Goal: Task Accomplishment & Management: Manage account settings

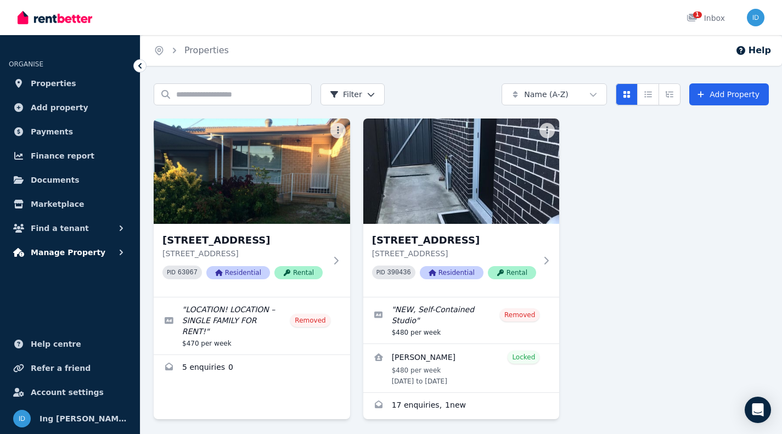
click at [68, 245] on button "Manage Property" at bounding box center [70, 253] width 122 height 22
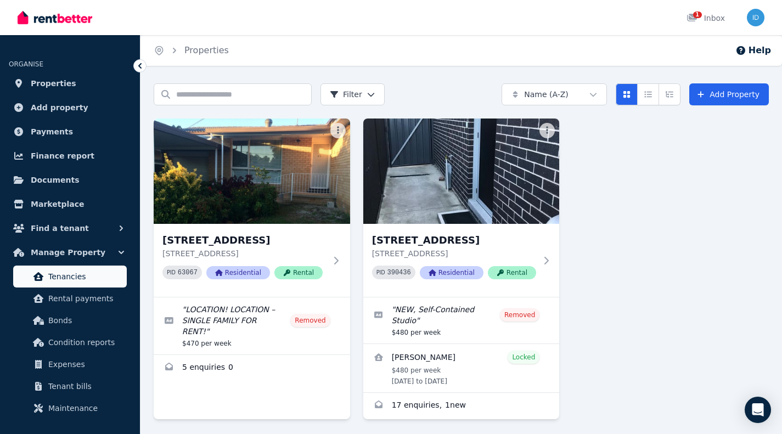
click at [63, 276] on span "Tenancies" at bounding box center [85, 276] width 74 height 13
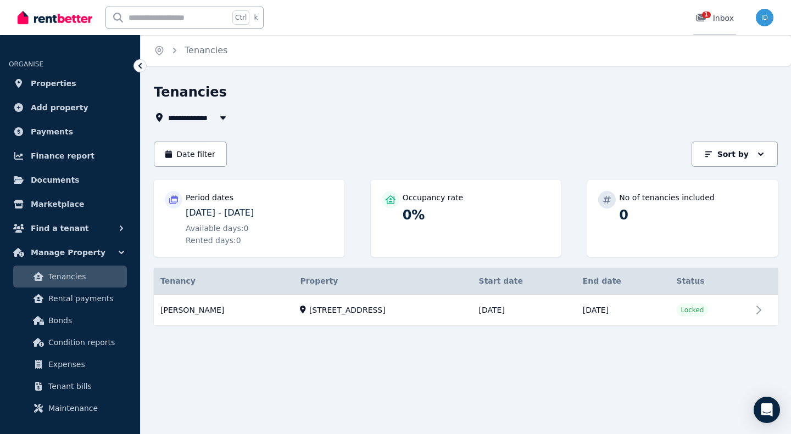
click at [730, 16] on div "1 Inbox" at bounding box center [714, 18] width 38 height 11
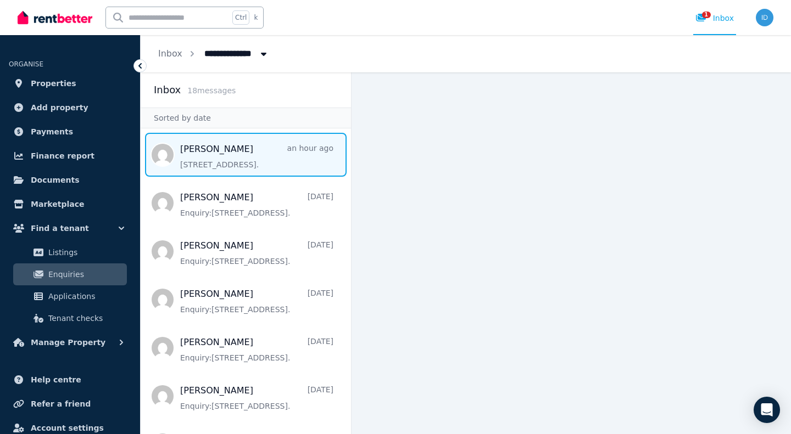
click at [225, 156] on span "Message list" at bounding box center [246, 155] width 210 height 44
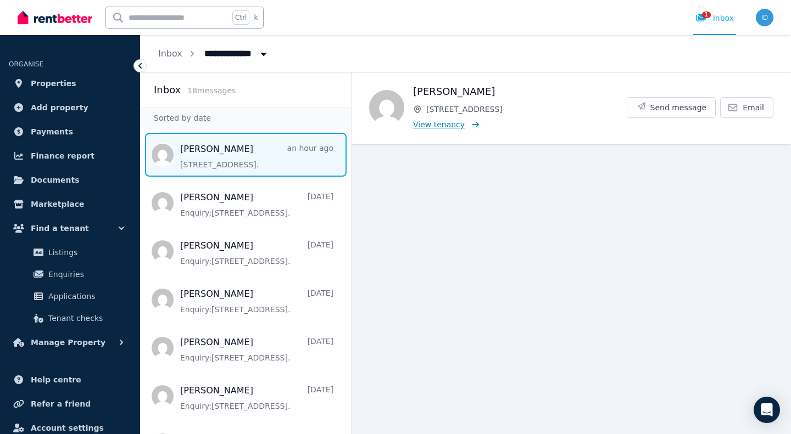
click at [436, 125] on span "View tenancy" at bounding box center [439, 124] width 52 height 11
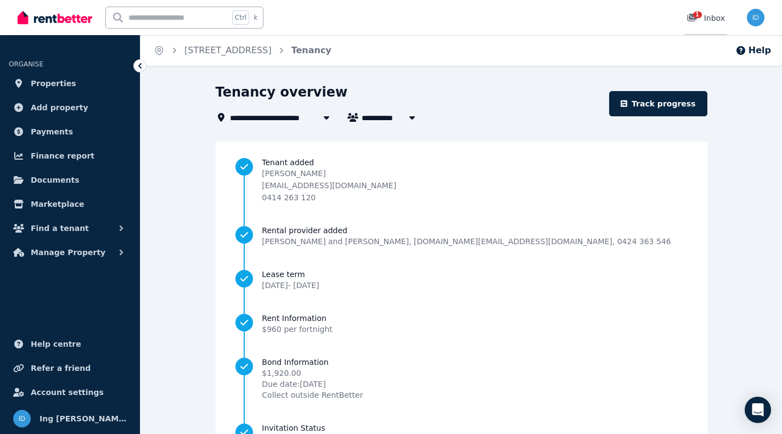
click at [719, 19] on div "1 Inbox" at bounding box center [706, 18] width 38 height 11
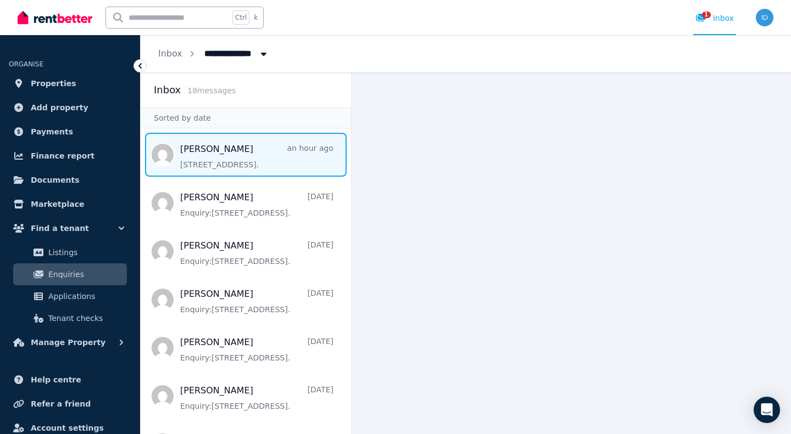
click at [211, 158] on span "Message list" at bounding box center [246, 155] width 210 height 44
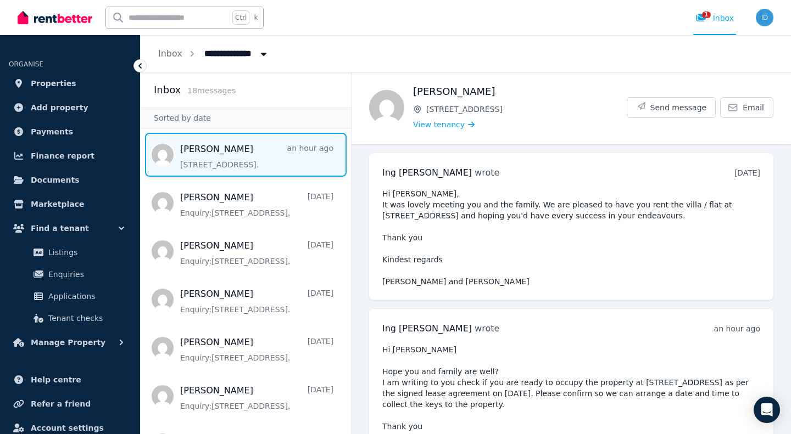
scroll to position [63, 0]
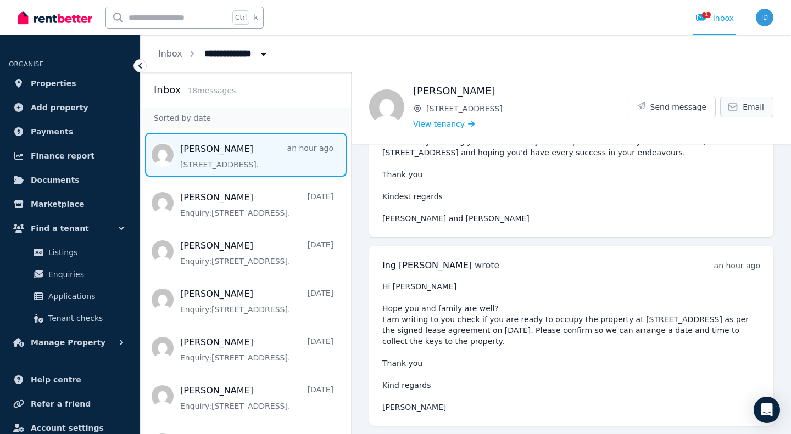
click at [746, 103] on span "Email" at bounding box center [752, 107] width 21 height 11
click at [579, 76] on div "Eva Delaney 38A Terrigal St, Marayong View tenancy Send message Email" at bounding box center [570, 107] width 439 height 71
click at [65, 178] on span "Documents" at bounding box center [55, 179] width 49 height 13
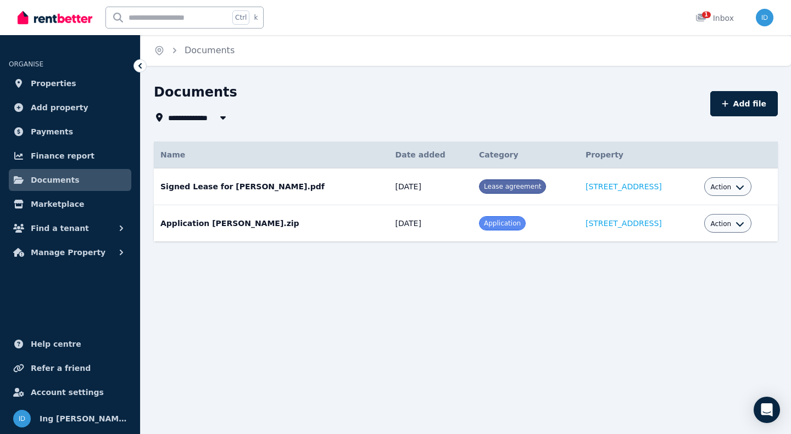
click at [623, 229] on td "[STREET_ADDRESS]" at bounding box center [638, 223] width 119 height 37
click at [714, 186] on span "Action" at bounding box center [720, 187] width 21 height 9
click at [662, 231] on link "View" at bounding box center [693, 232] width 105 height 20
click at [764, 16] on img "button" at bounding box center [764, 18] width 18 height 18
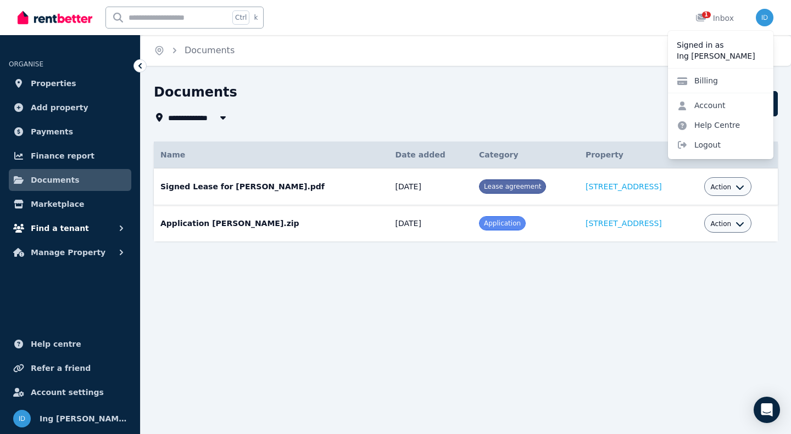
click at [53, 226] on span "Find a tenant" at bounding box center [60, 228] width 58 height 13
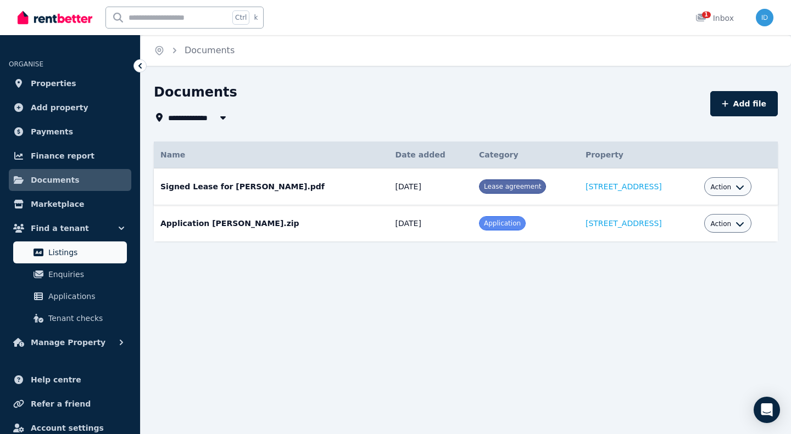
click at [67, 251] on span "Listings" at bounding box center [85, 252] width 74 height 13
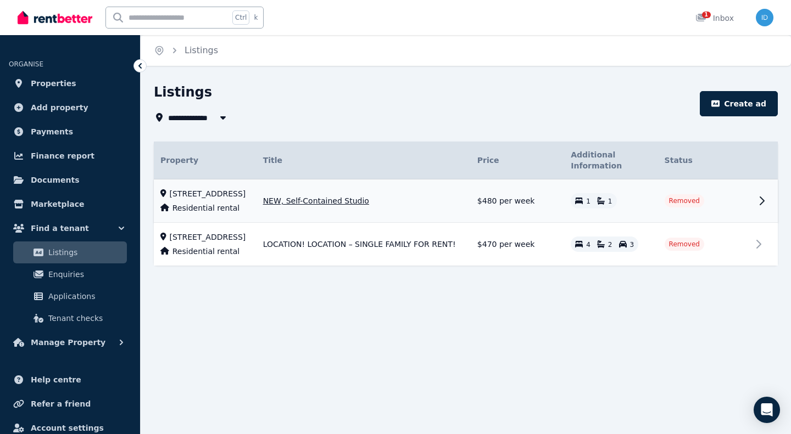
click at [761, 197] on icon at bounding box center [762, 201] width 4 height 8
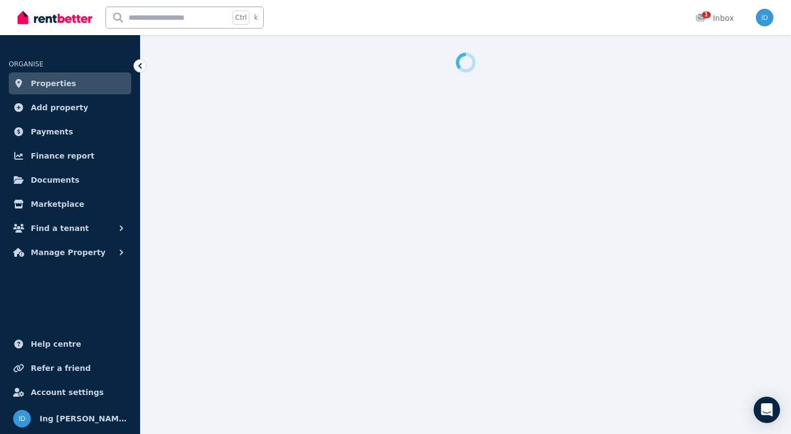
select select "**********"
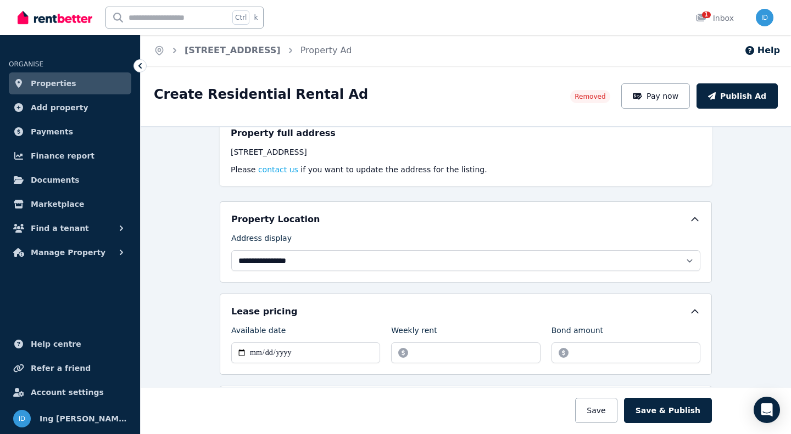
scroll to position [29, 0]
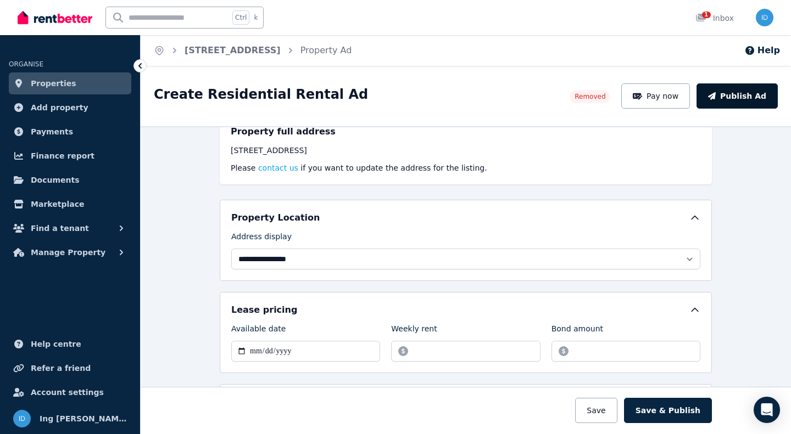
click at [731, 95] on button "Publish Ad" at bounding box center [736, 95] width 81 height 25
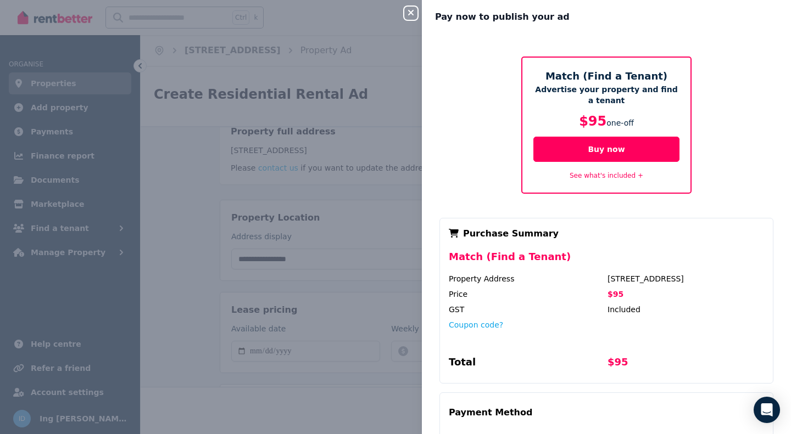
scroll to position [0, 0]
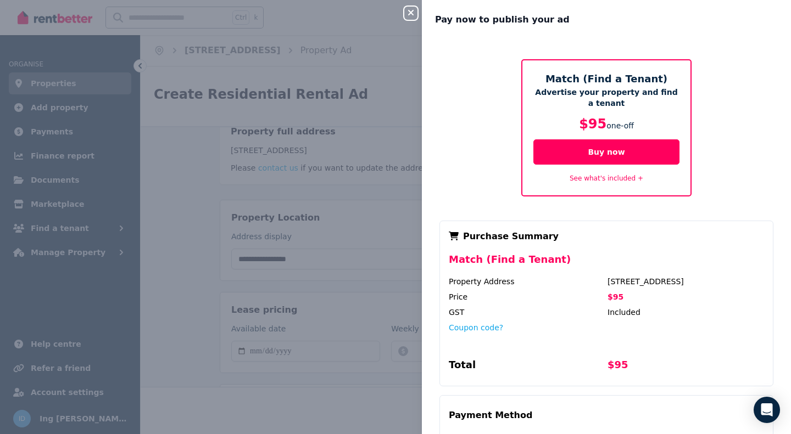
click at [411, 14] on icon "button" at bounding box center [410, 12] width 13 height 9
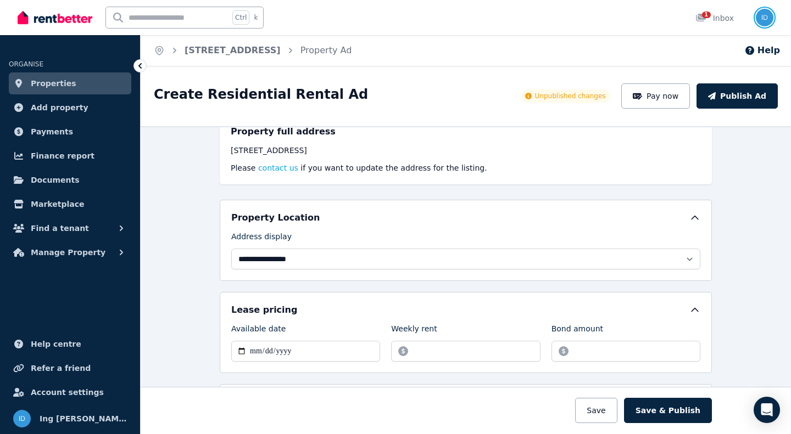
click at [765, 19] on img "button" at bounding box center [764, 18] width 18 height 18
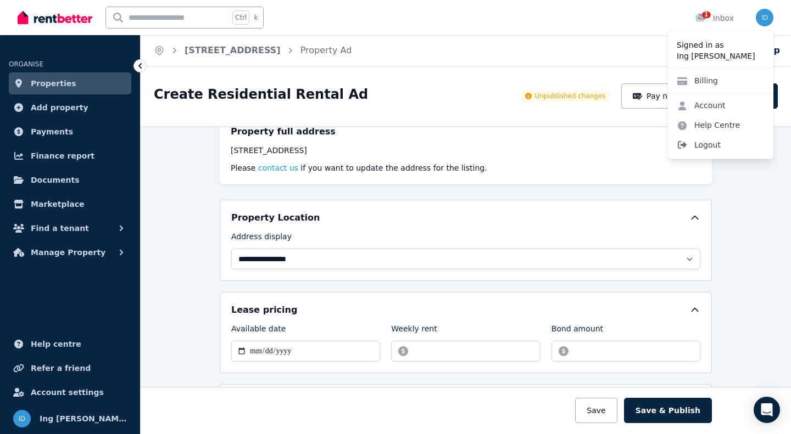
click at [714, 143] on span "Logout" at bounding box center [720, 145] width 105 height 20
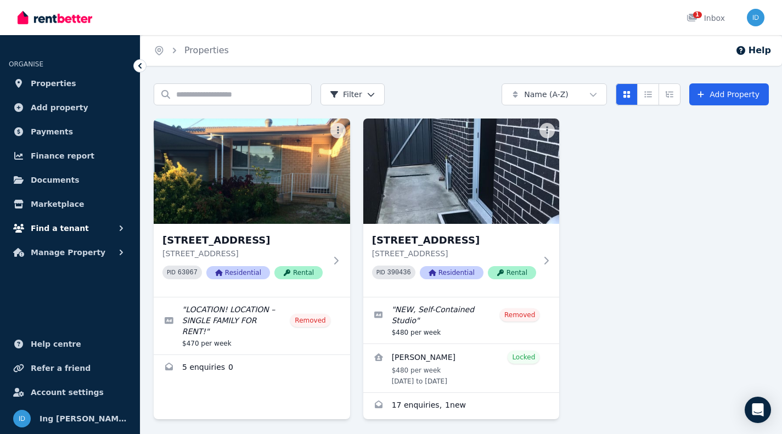
click at [70, 231] on span "Find a tenant" at bounding box center [60, 228] width 58 height 13
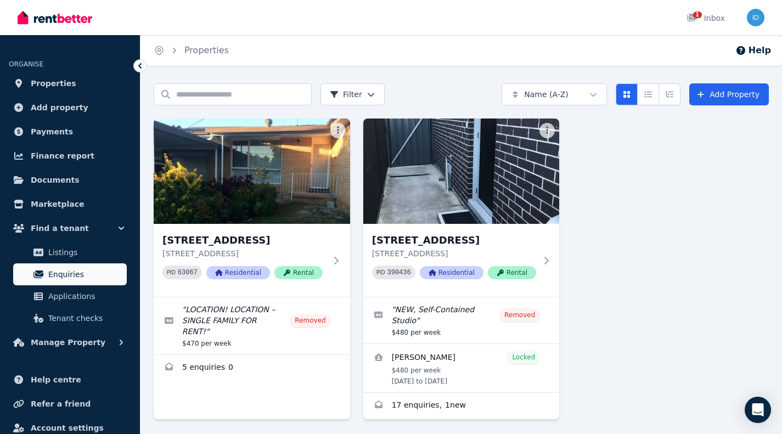
click at [69, 270] on span "Enquiries" at bounding box center [85, 274] width 74 height 13
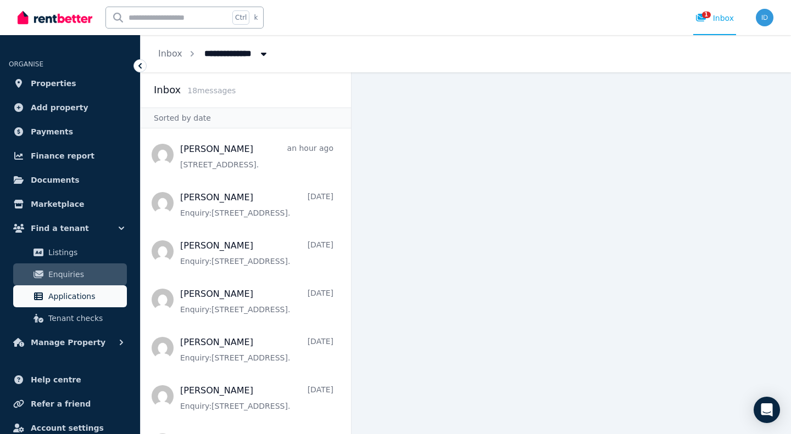
click at [64, 296] on span "Applications" at bounding box center [85, 296] width 74 height 13
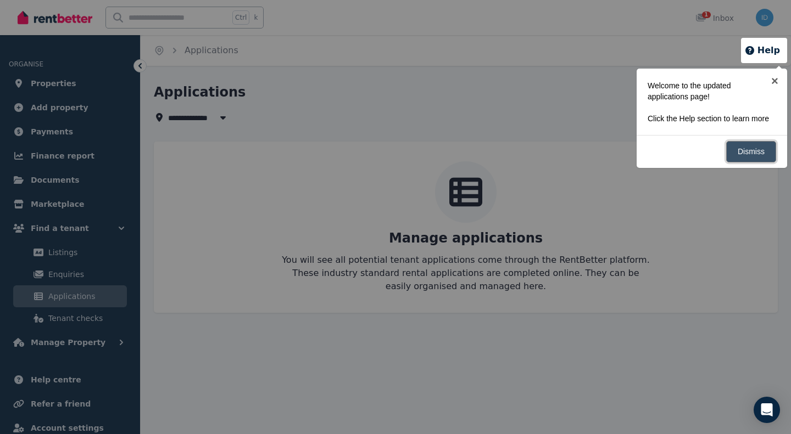
click at [758, 147] on link "Dismiss" at bounding box center [751, 151] width 50 height 21
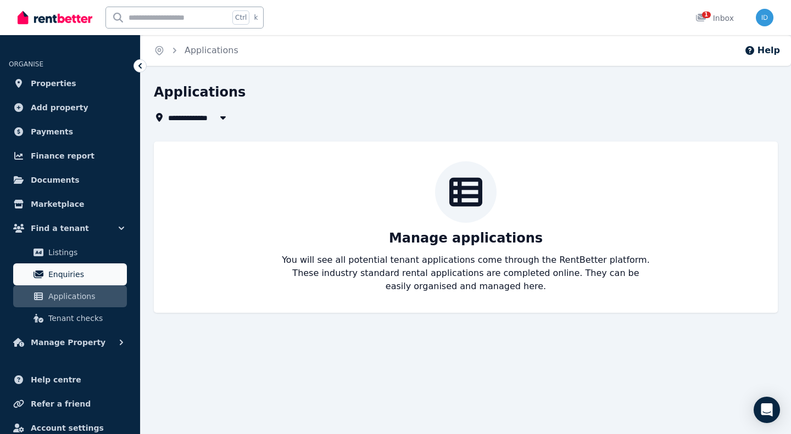
click at [57, 272] on span "Enquiries" at bounding box center [85, 274] width 74 height 13
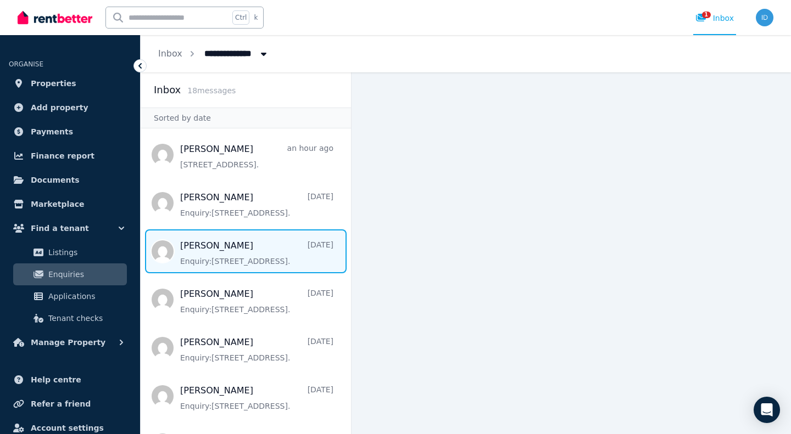
click at [234, 260] on span "Message list" at bounding box center [246, 251] width 210 height 44
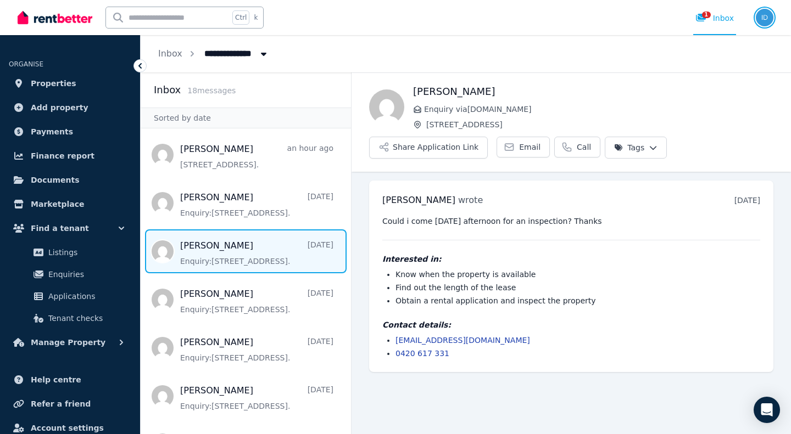
click at [760, 16] on img "button" at bounding box center [764, 18] width 18 height 18
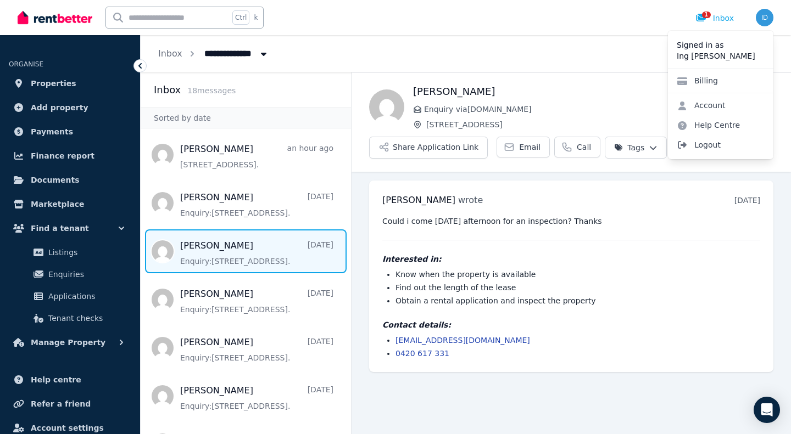
click at [714, 145] on span "Logout" at bounding box center [720, 145] width 105 height 20
